Goal: Navigation & Orientation: Find specific page/section

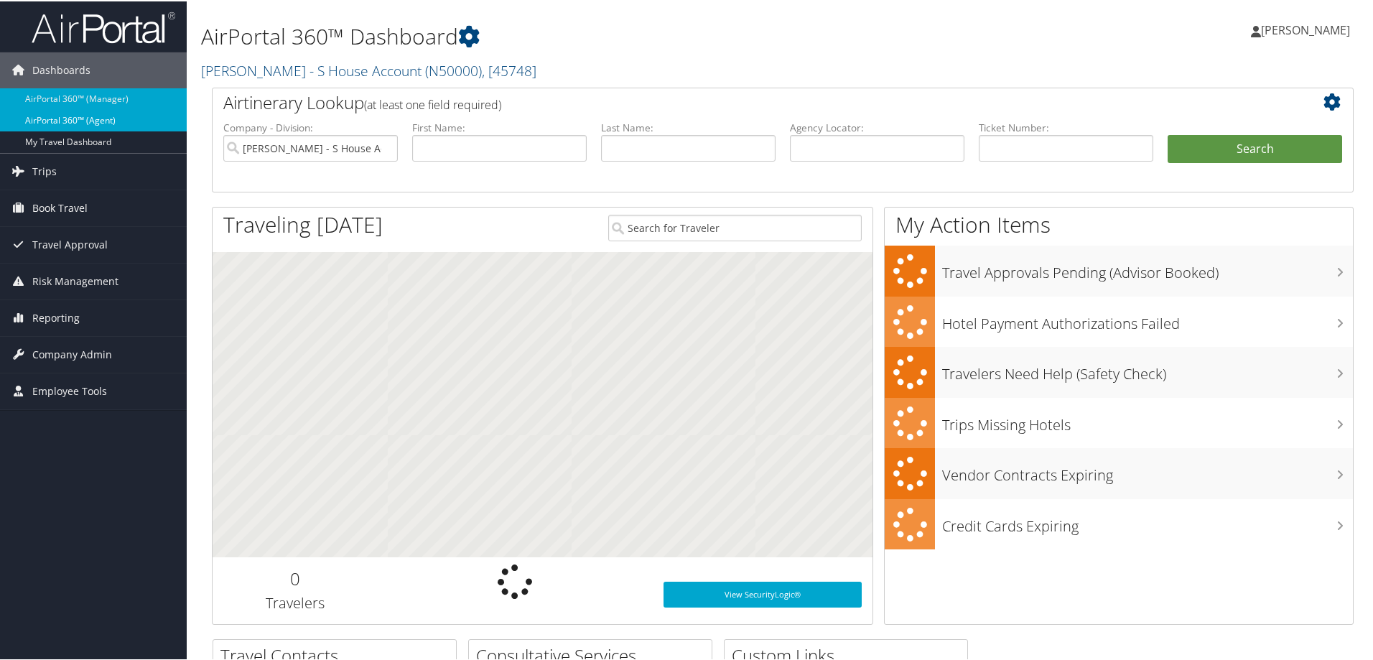
click at [57, 115] on link "AirPortal 360™ (Agent)" at bounding box center [93, 119] width 187 height 22
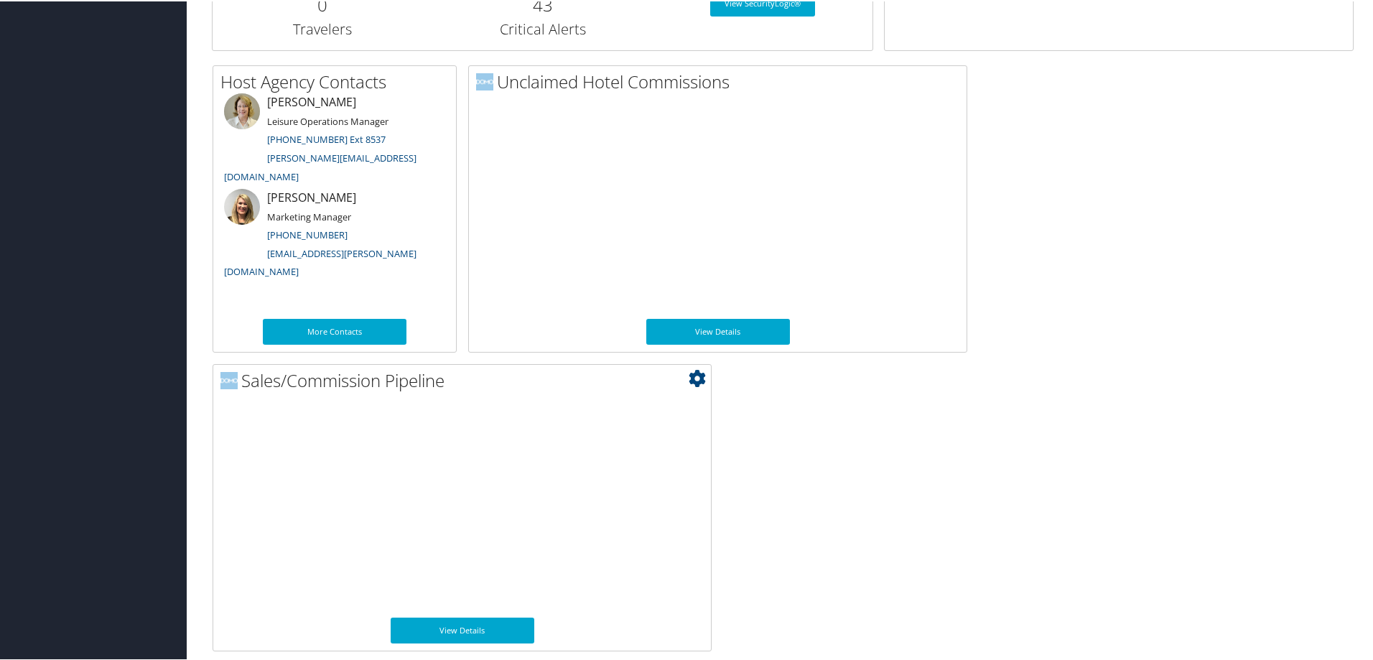
scroll to position [694, 0]
click at [488, 628] on link "View Details" at bounding box center [463, 628] width 144 height 26
